Goal: Transaction & Acquisition: Purchase product/service

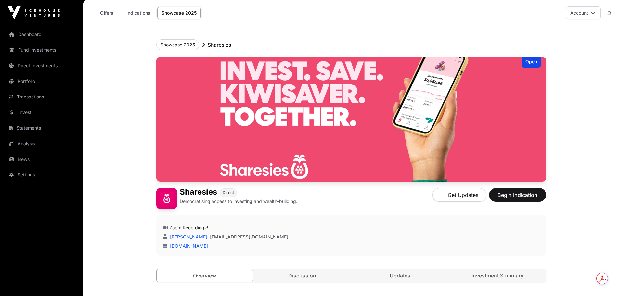
scroll to position [1027, 0]
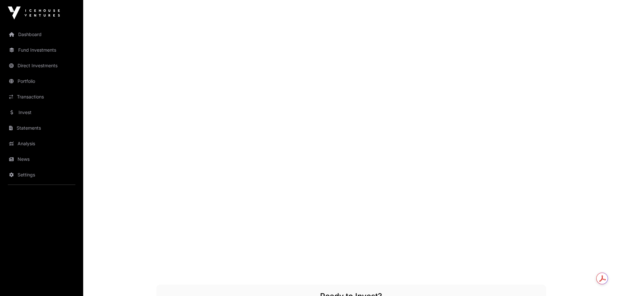
drag, startPoint x: 618, startPoint y: 9, endPoint x: 569, endPoint y: 241, distance: 237.0
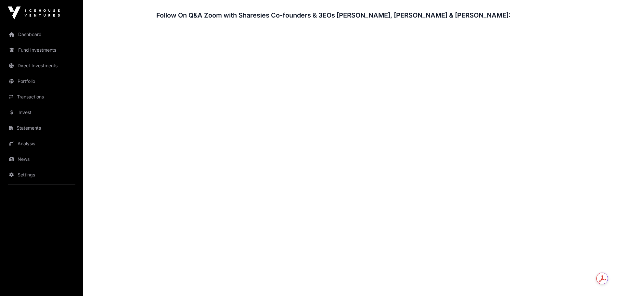
click at [17, 82] on link "Portfolio" at bounding box center [41, 81] width 73 height 14
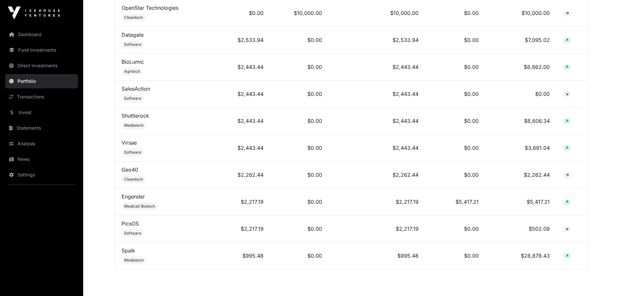
scroll to position [189, 0]
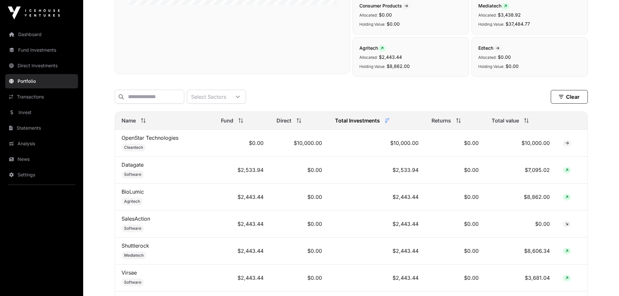
click at [22, 67] on link "Direct Investments" at bounding box center [41, 65] width 73 height 14
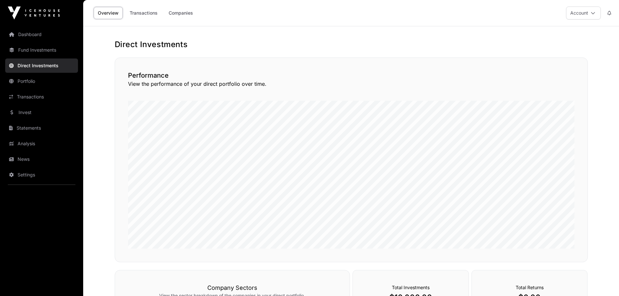
click at [25, 110] on link "Invest" at bounding box center [41, 112] width 73 height 14
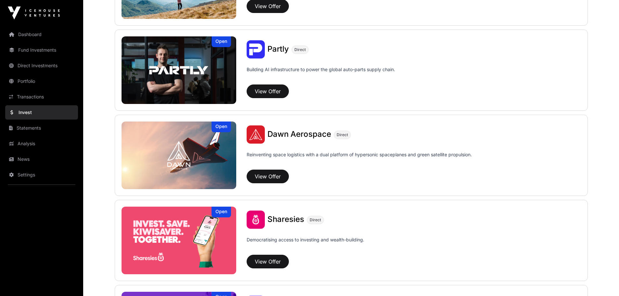
scroll to position [682, 0]
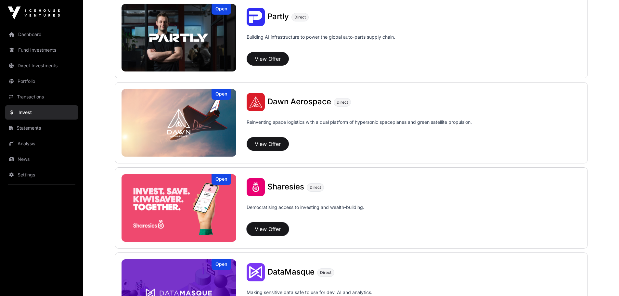
click at [261, 229] on button "View Offer" at bounding box center [267, 229] width 42 height 14
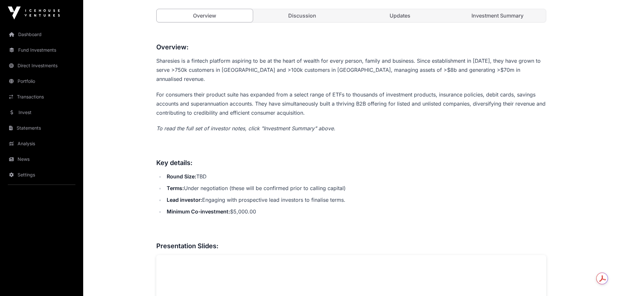
scroll to position [97, 0]
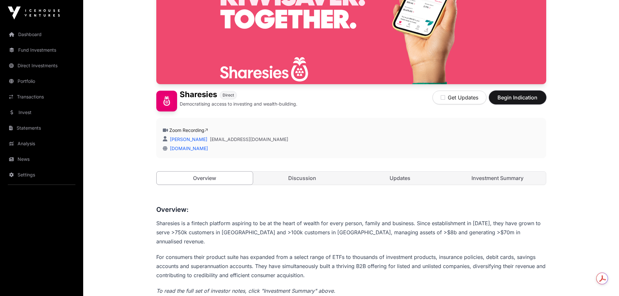
click at [511, 101] on button "Begin Indication" at bounding box center [517, 98] width 57 height 14
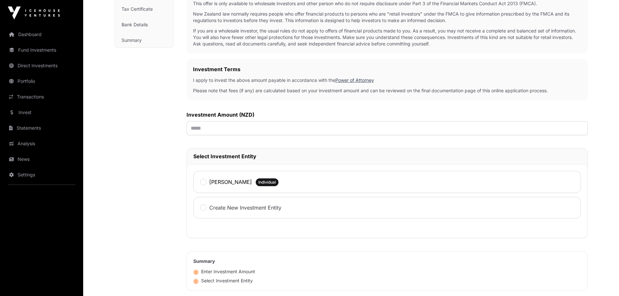
scroll to position [97, 0]
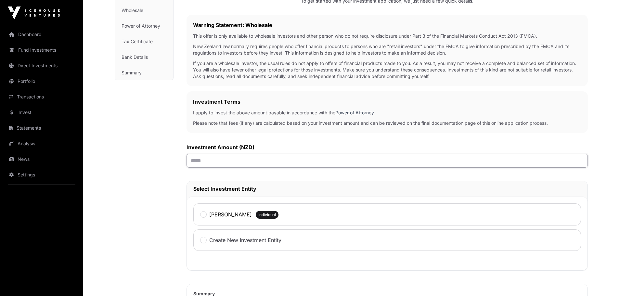
click at [322, 167] on input "text" at bounding box center [386, 161] width 401 height 14
click at [252, 218] on label "Christopher Allan Maclean" at bounding box center [230, 214] width 43 height 8
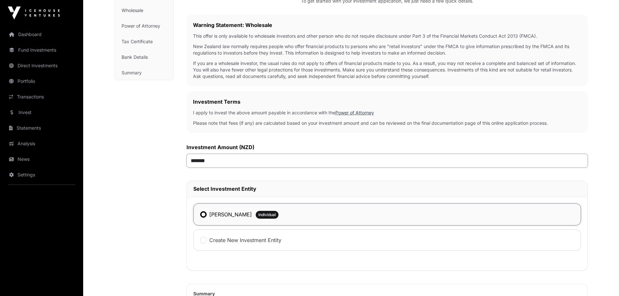
click at [196, 161] on input "*******" at bounding box center [386, 161] width 401 height 14
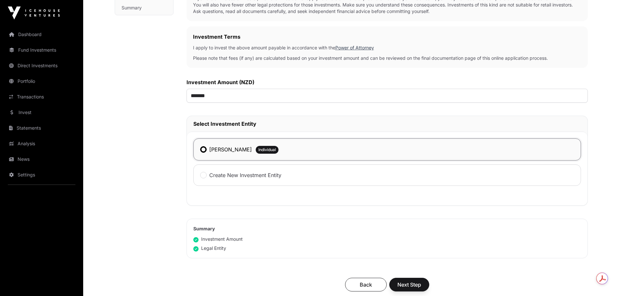
click at [597, 48] on div "Sharesies Investment Application Direct Wholesale Investment AML Nature & Purpo…" at bounding box center [351, 116] width 499 height 492
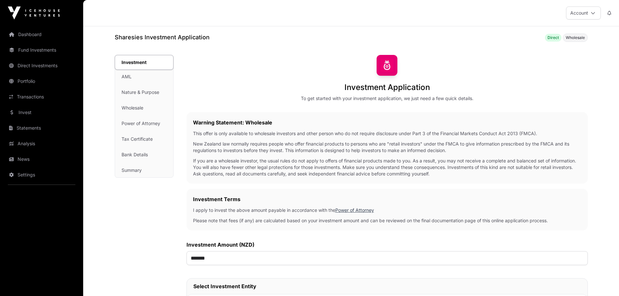
scroll to position [65, 0]
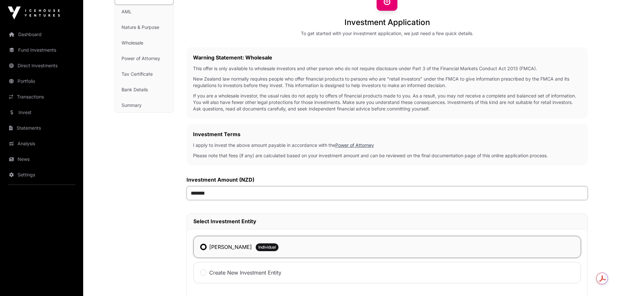
click at [197, 195] on input "*******" at bounding box center [386, 193] width 401 height 14
type input "*******"
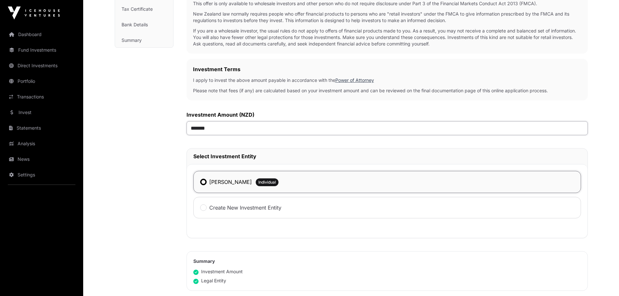
scroll to position [195, 0]
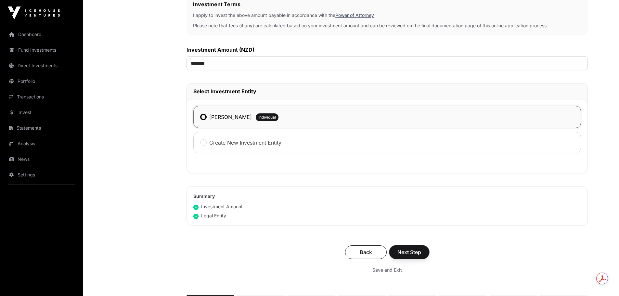
drag, startPoint x: 410, startPoint y: 253, endPoint x: 406, endPoint y: 253, distance: 3.9
click at [410, 253] on span "Next Step" at bounding box center [409, 252] width 24 height 8
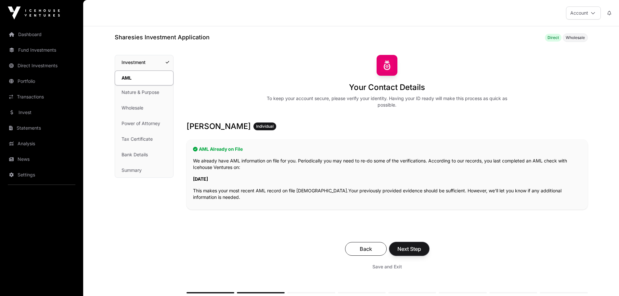
click at [406, 253] on button "Next Step" at bounding box center [409, 249] width 40 height 14
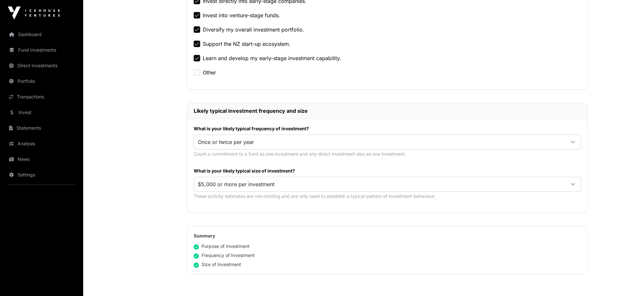
scroll to position [260, 0]
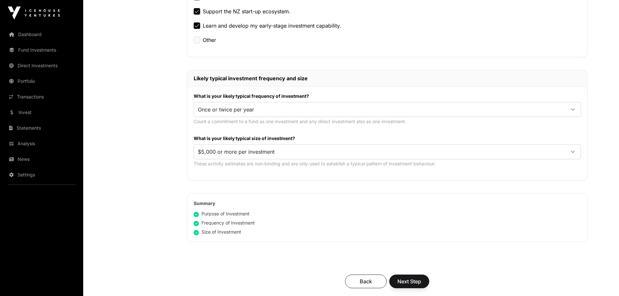
click at [384, 151] on span "$5,000 or more per investment" at bounding box center [379, 152] width 371 height 12
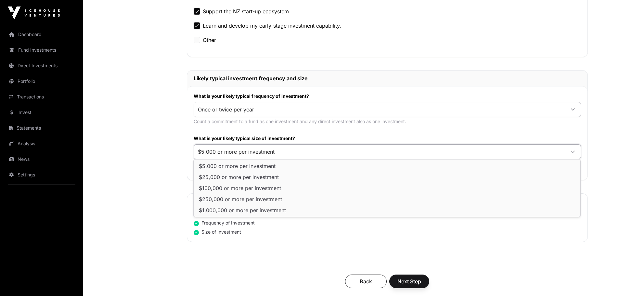
click at [384, 151] on span "$5,000 or more per investment" at bounding box center [379, 152] width 371 height 12
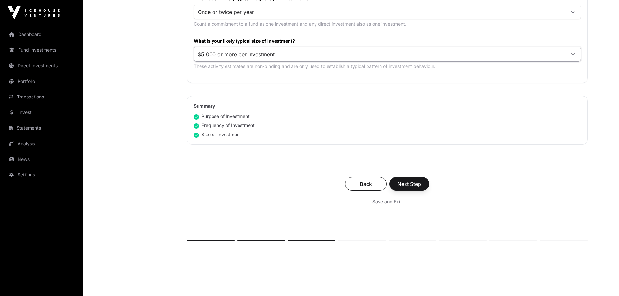
scroll to position [383, 0]
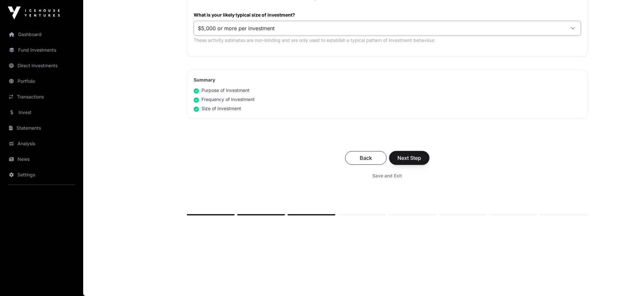
drag, startPoint x: 402, startPoint y: 159, endPoint x: 396, endPoint y: 159, distance: 6.5
click at [402, 159] on span "Next Step" at bounding box center [409, 158] width 24 height 8
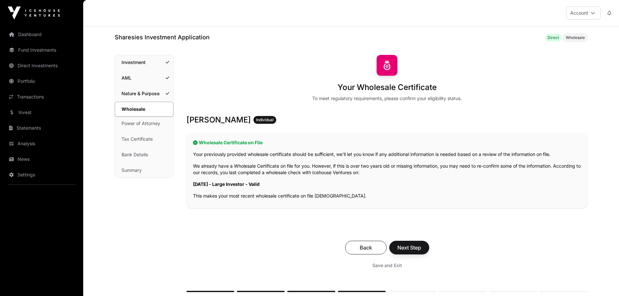
scroll to position [77, 0]
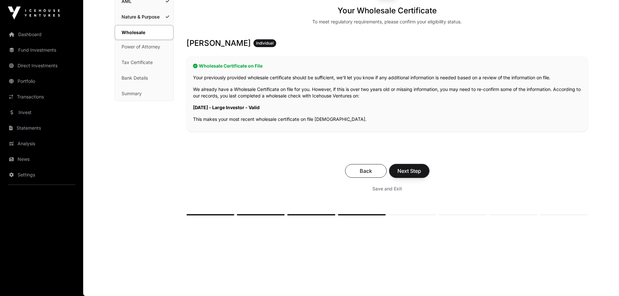
click at [407, 172] on span "Next Step" at bounding box center [409, 171] width 24 height 8
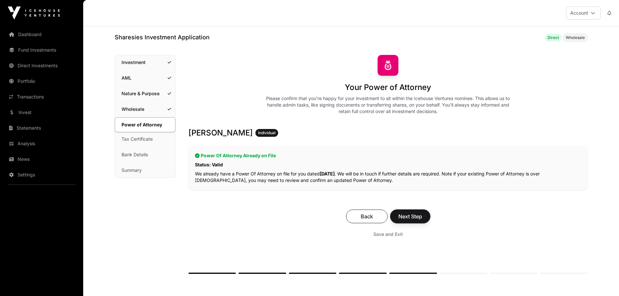
click at [409, 218] on span "Next Step" at bounding box center [410, 216] width 24 height 8
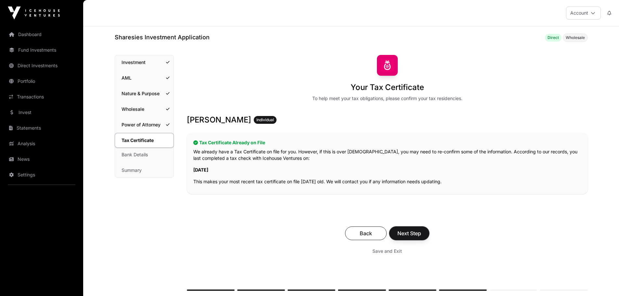
click at [411, 236] on span "Next Step" at bounding box center [409, 233] width 24 height 8
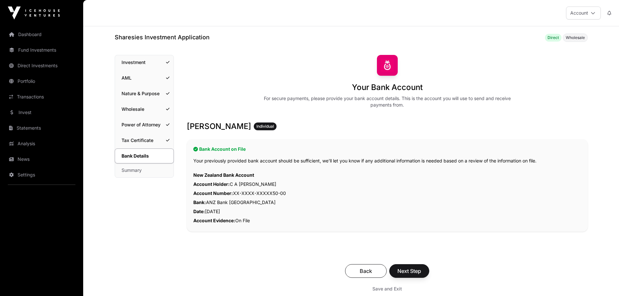
scroll to position [32, 0]
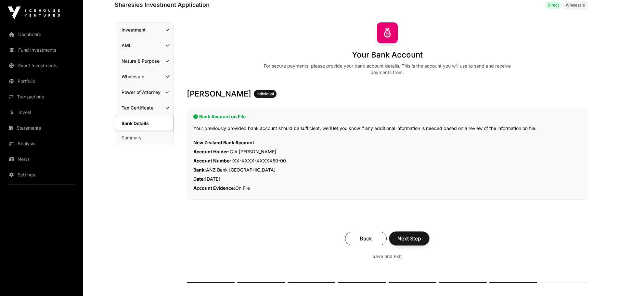
click at [410, 239] on span "Next Step" at bounding box center [409, 238] width 24 height 8
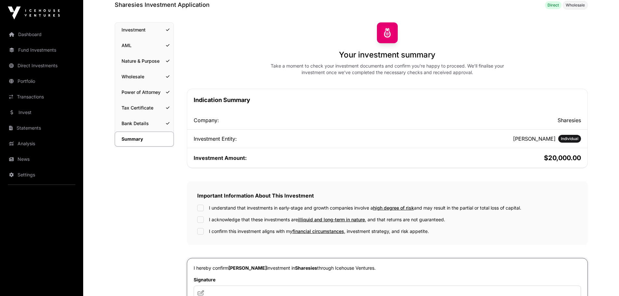
scroll to position [65, 0]
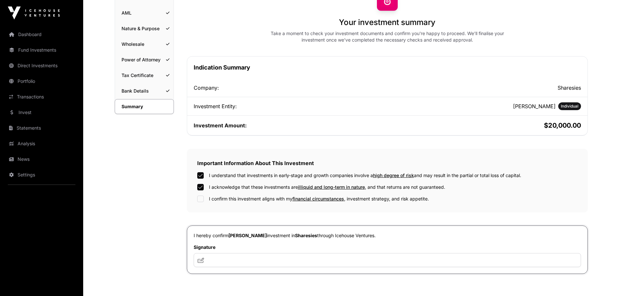
click at [198, 202] on div "Important Information About This Investment I understand that investments in ea…" at bounding box center [387, 181] width 401 height 64
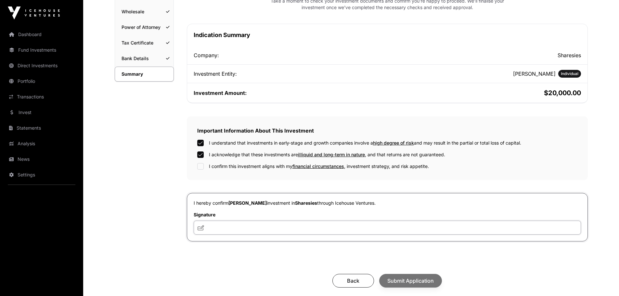
click at [253, 228] on input "text" at bounding box center [387, 228] width 387 height 14
click at [200, 230] on icon at bounding box center [200, 227] width 6 height 5
click at [238, 228] on input "text" at bounding box center [387, 228] width 387 height 14
type input "**********"
click at [295, 210] on div "**********" at bounding box center [387, 217] width 401 height 48
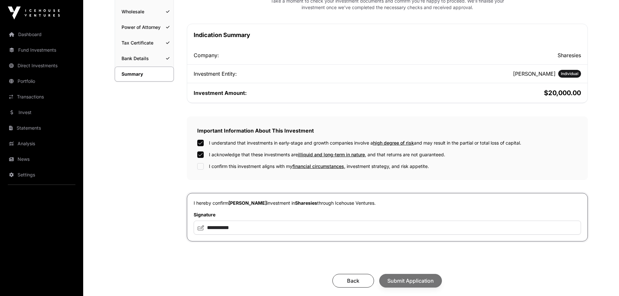
click at [270, 167] on label "I confirm this investment aligns with my financial circumstances , investment s…" at bounding box center [319, 166] width 220 height 6
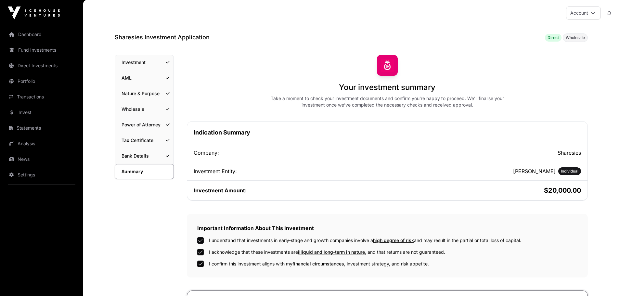
scroll to position [130, 0]
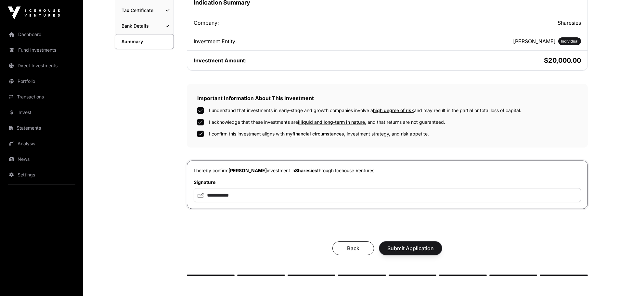
click at [407, 249] on span "Submit Application" at bounding box center [410, 248] width 46 height 8
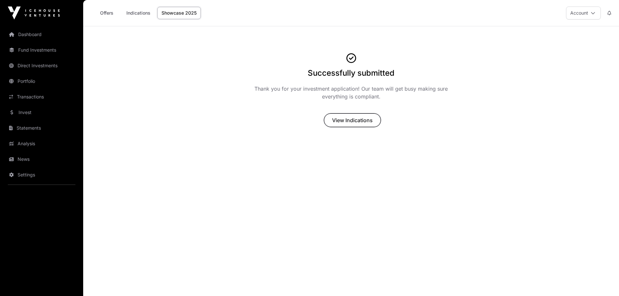
click at [351, 117] on span "View Indications" at bounding box center [352, 120] width 41 height 8
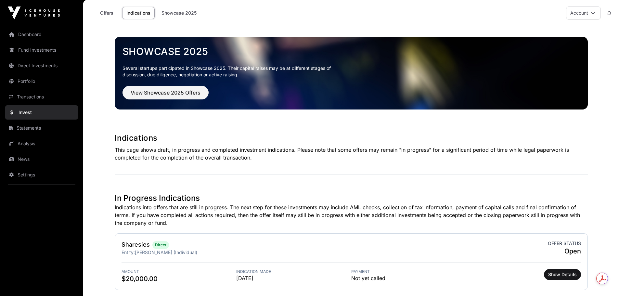
click at [27, 113] on link "Invest" at bounding box center [41, 112] width 73 height 14
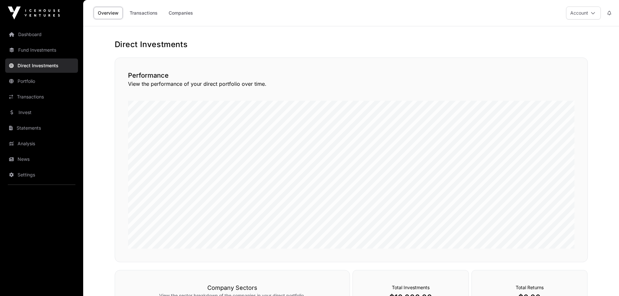
click at [30, 34] on link "Dashboard" at bounding box center [41, 34] width 73 height 14
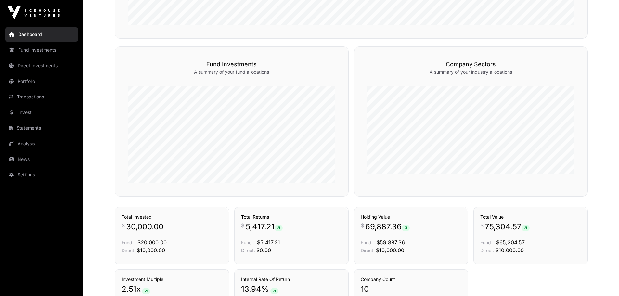
scroll to position [390, 0]
